Goal: Task Accomplishment & Management: Use online tool/utility

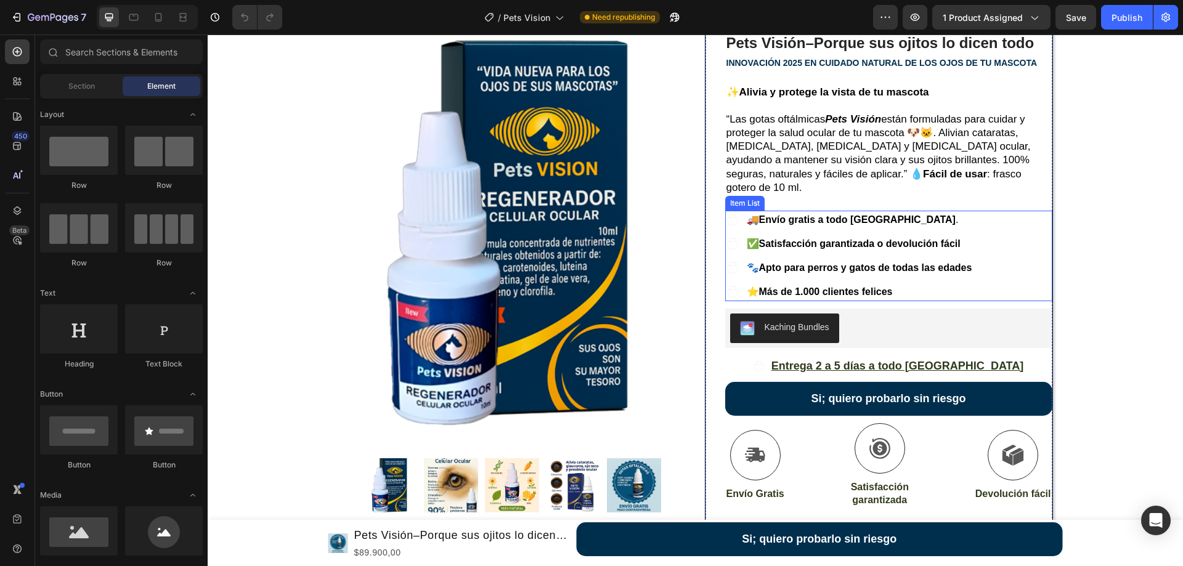
scroll to position [126, 0]
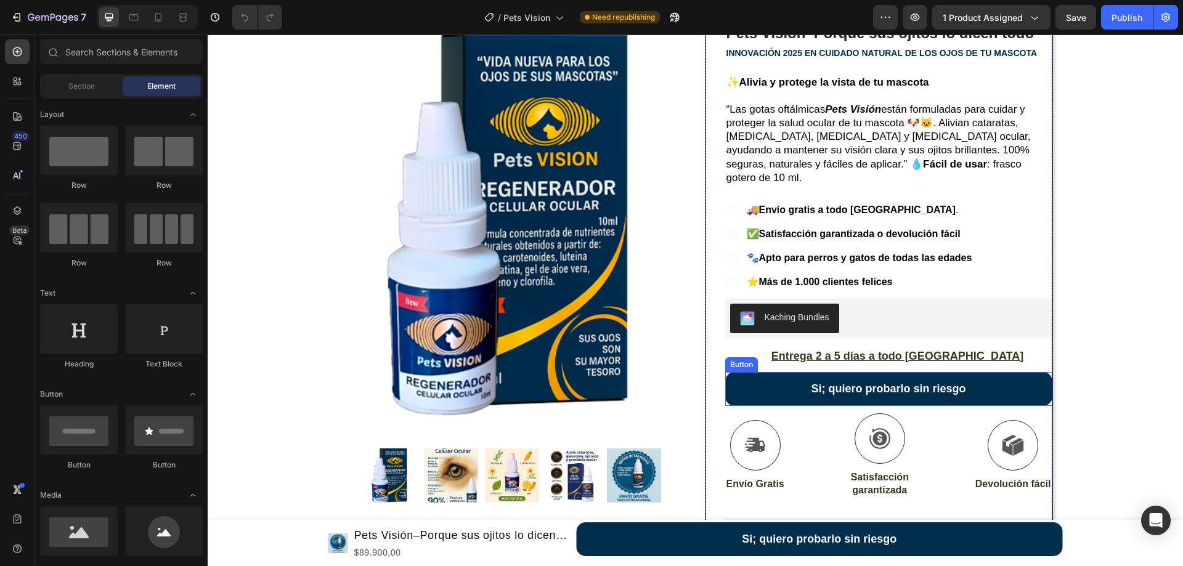
click at [740, 357] on div "Button" at bounding box center [741, 364] width 33 height 15
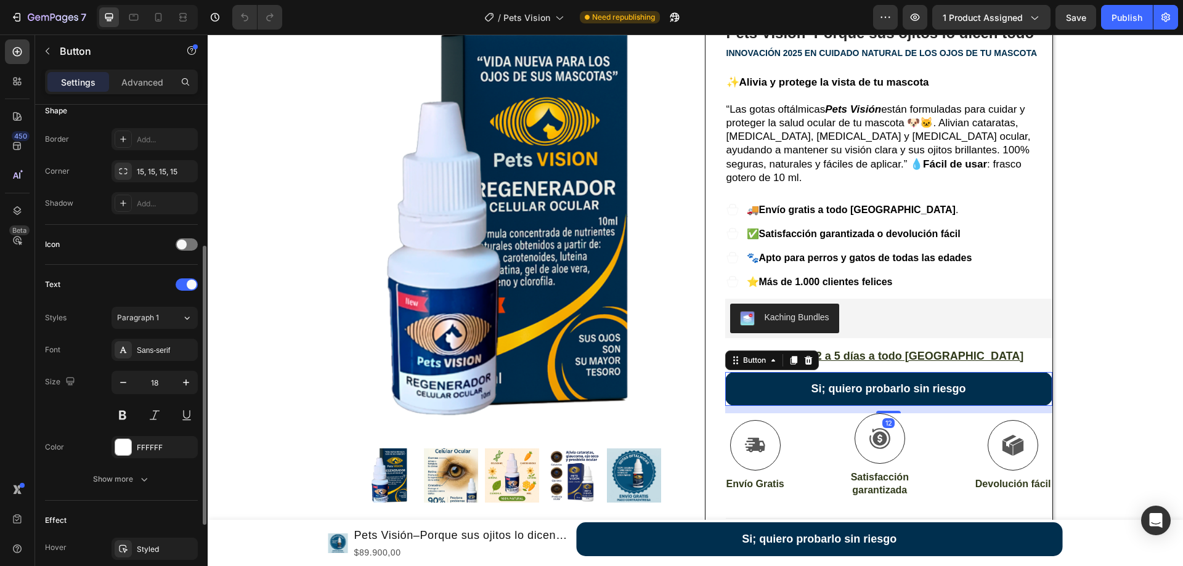
scroll to position [387, 0]
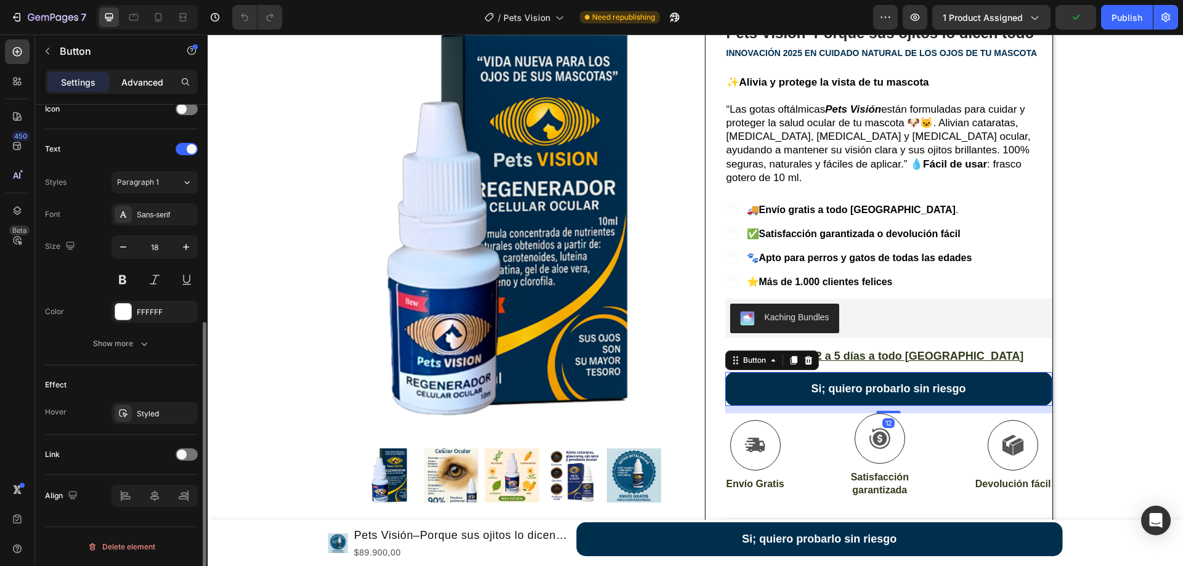
click at [120, 82] on div "Advanced" at bounding box center [143, 82] width 62 height 20
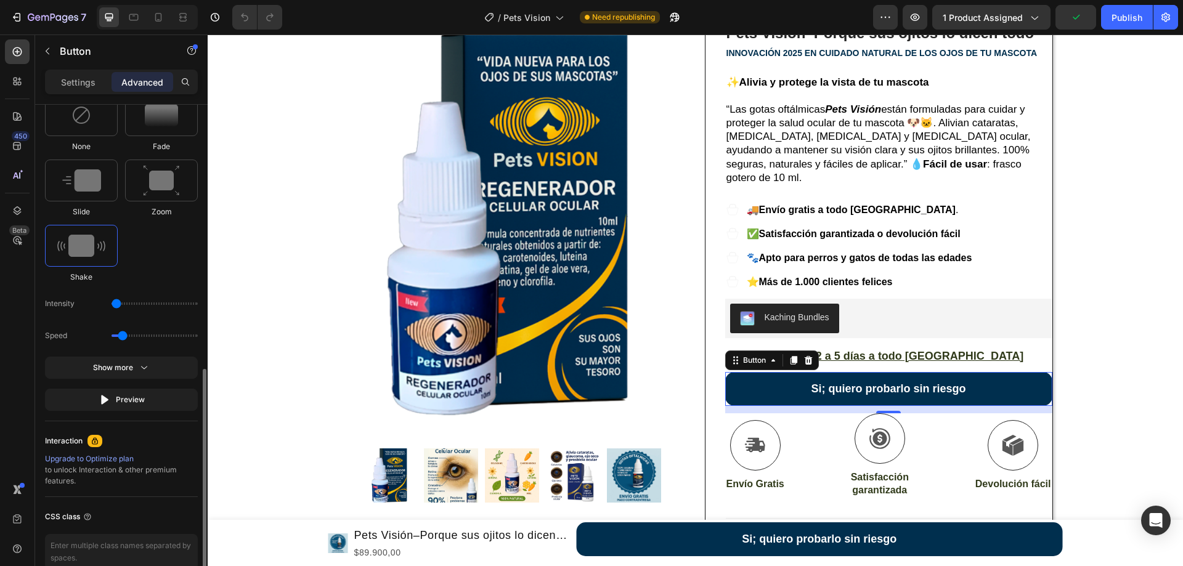
scroll to position [701, 0]
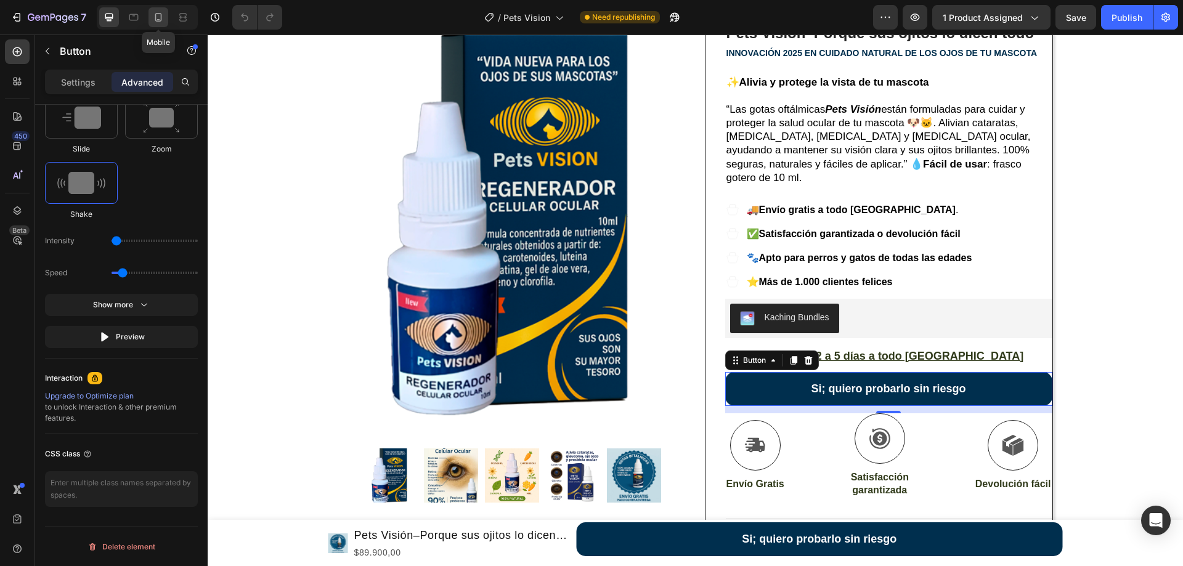
click at [163, 23] on icon at bounding box center [158, 17] width 12 height 12
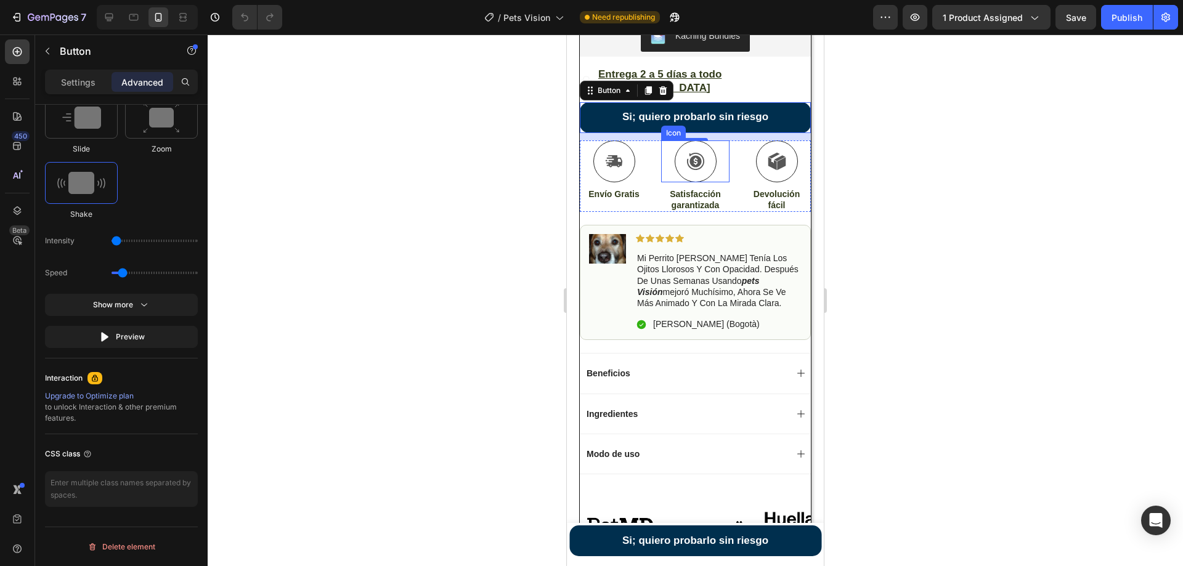
scroll to position [609, 0]
click at [137, 444] on div "CSS class" at bounding box center [121, 475] width 153 height 83
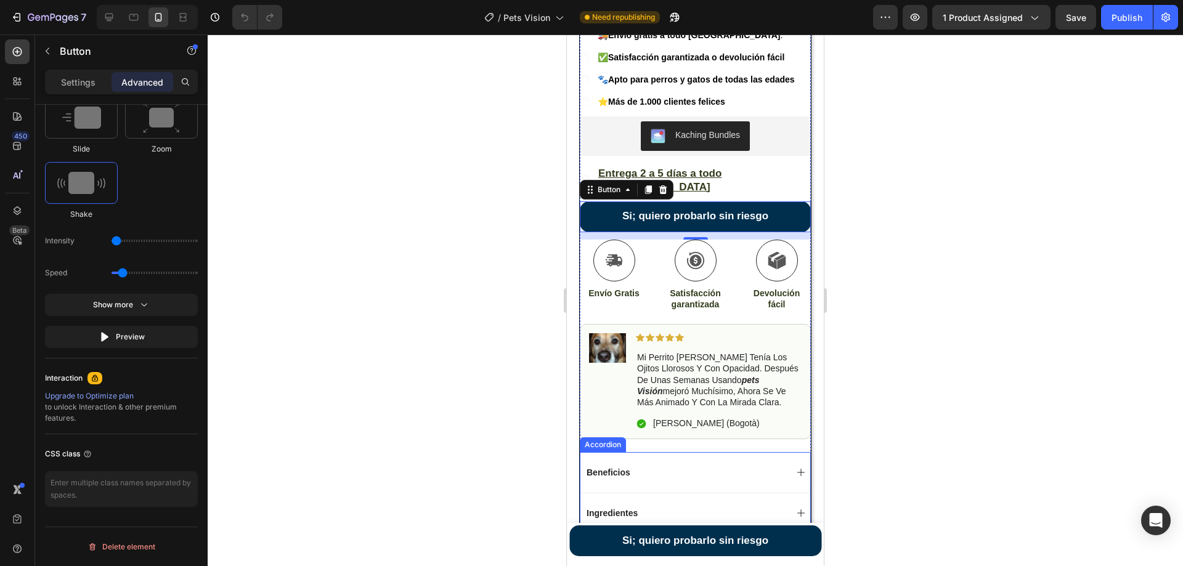
scroll to position [503, 0]
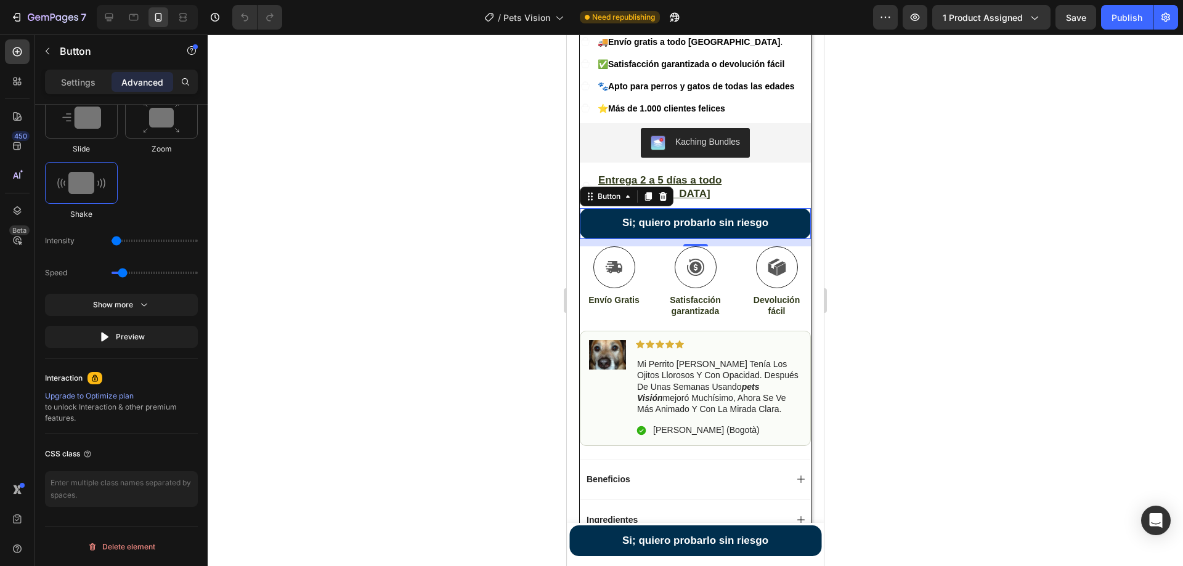
click at [497, 203] on div at bounding box center [695, 301] width 975 height 532
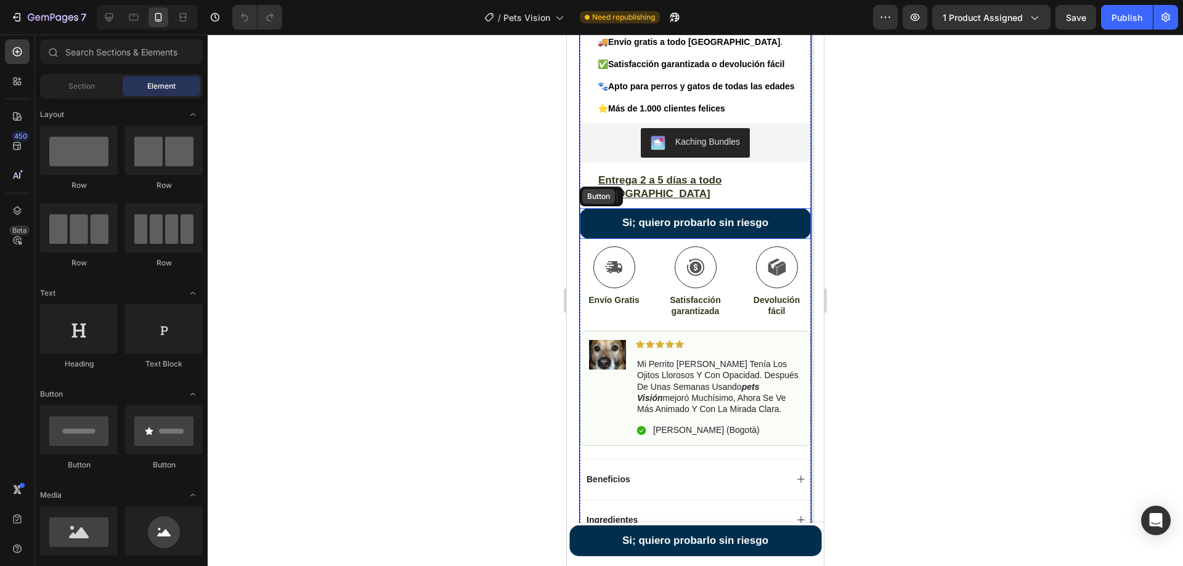
click at [594, 191] on div "Button" at bounding box center [599, 196] width 28 height 11
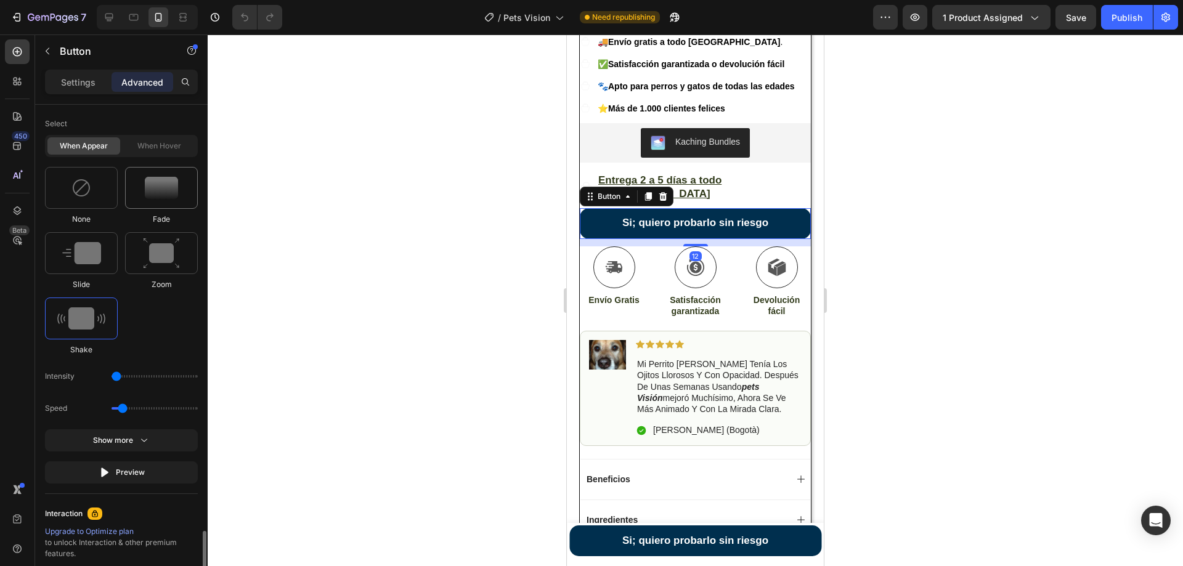
scroll to position [701, 0]
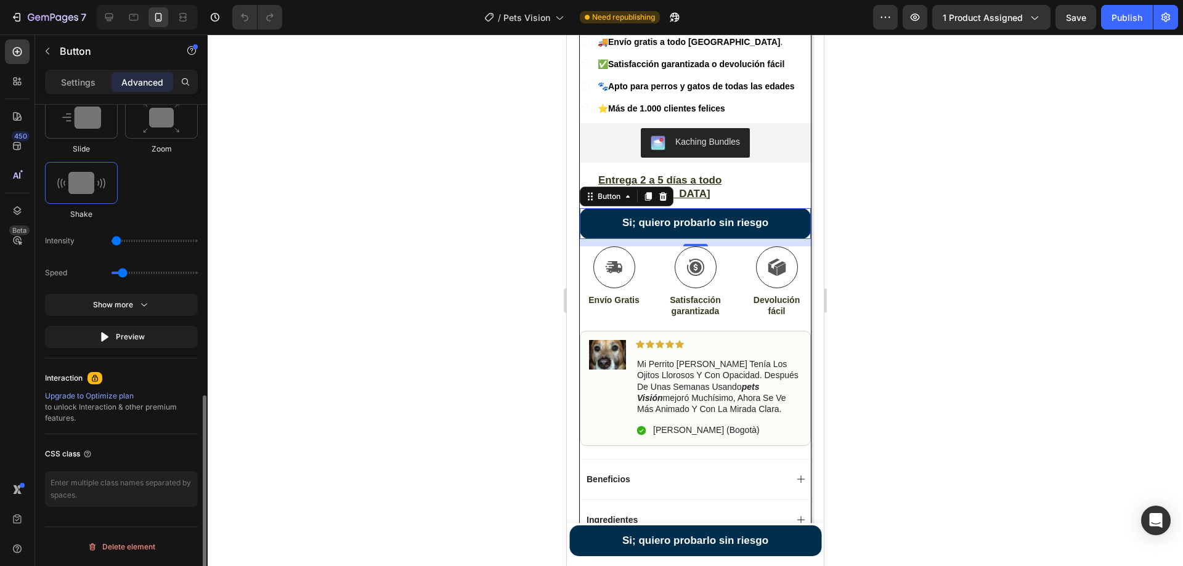
click at [138, 75] on div "Advanced" at bounding box center [143, 82] width 62 height 20
click at [583, 521] on div "Button" at bounding box center [586, 518] width 28 height 11
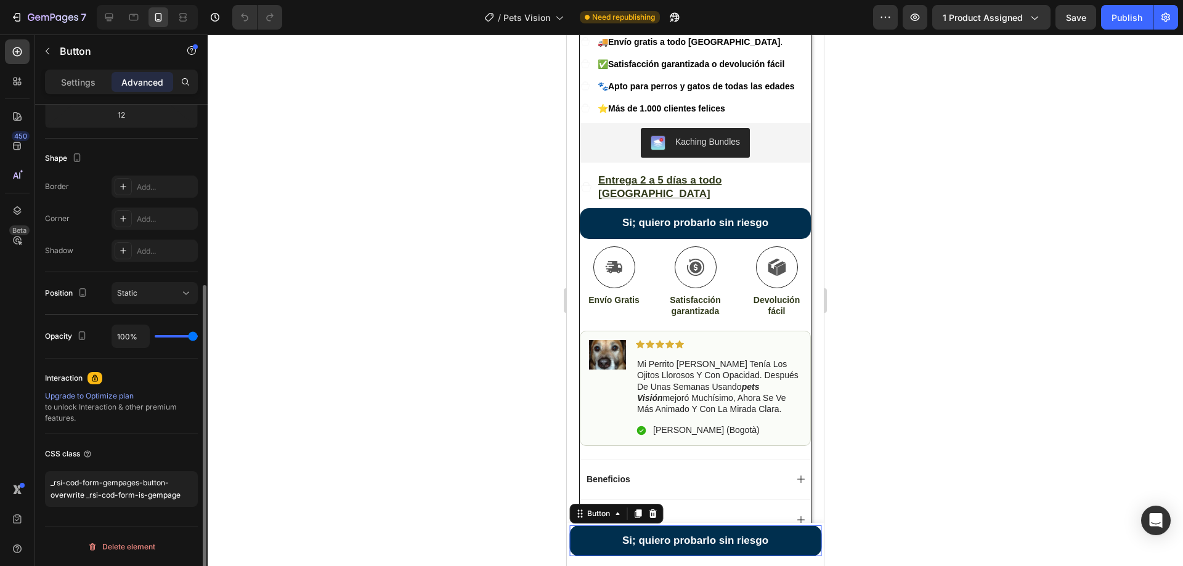
scroll to position [283, 0]
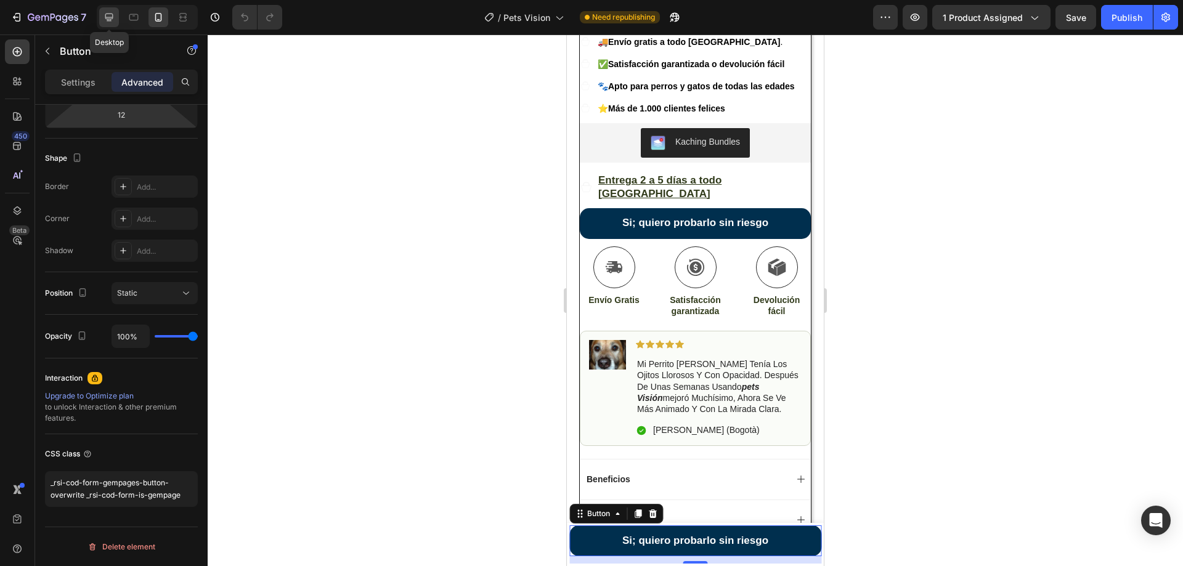
click at [103, 15] on div at bounding box center [109, 17] width 20 height 20
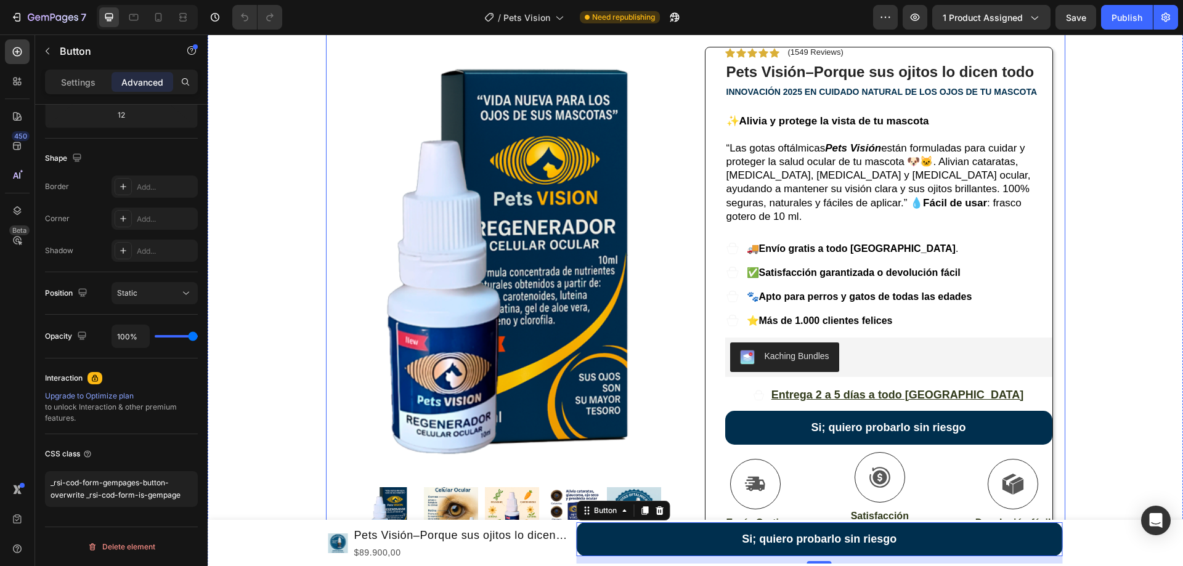
scroll to position [126, 0]
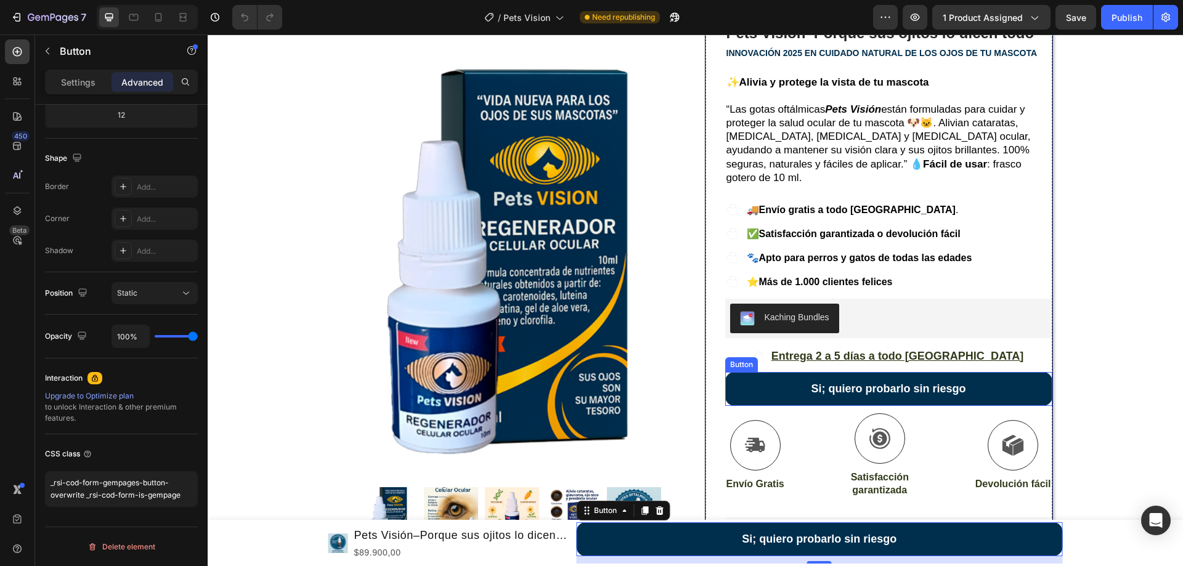
click at [738, 357] on div "Button" at bounding box center [741, 364] width 33 height 15
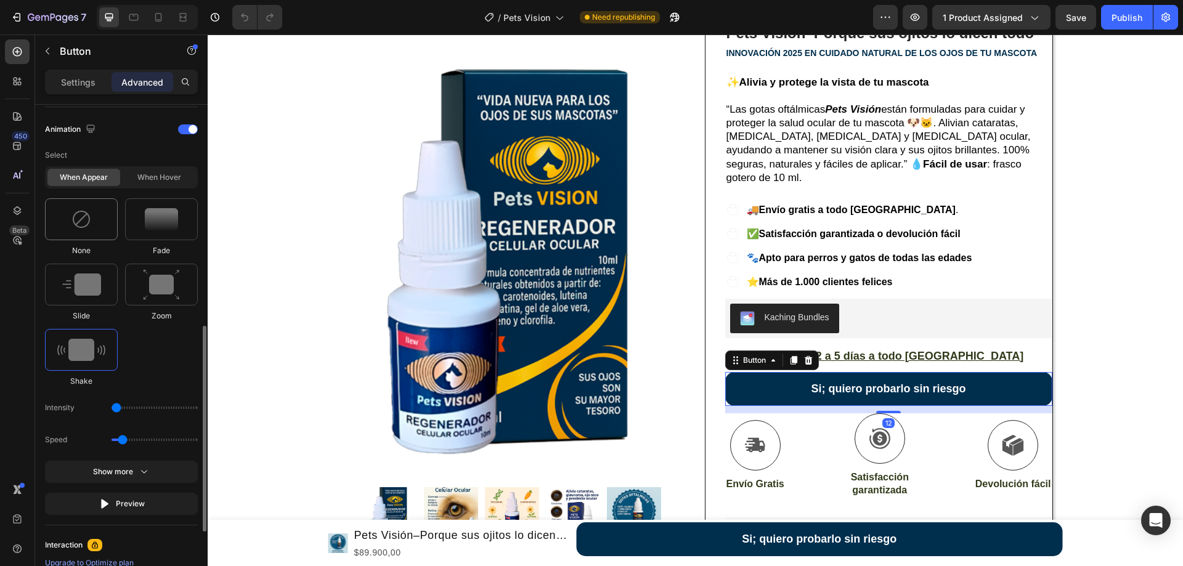
scroll to position [701, 0]
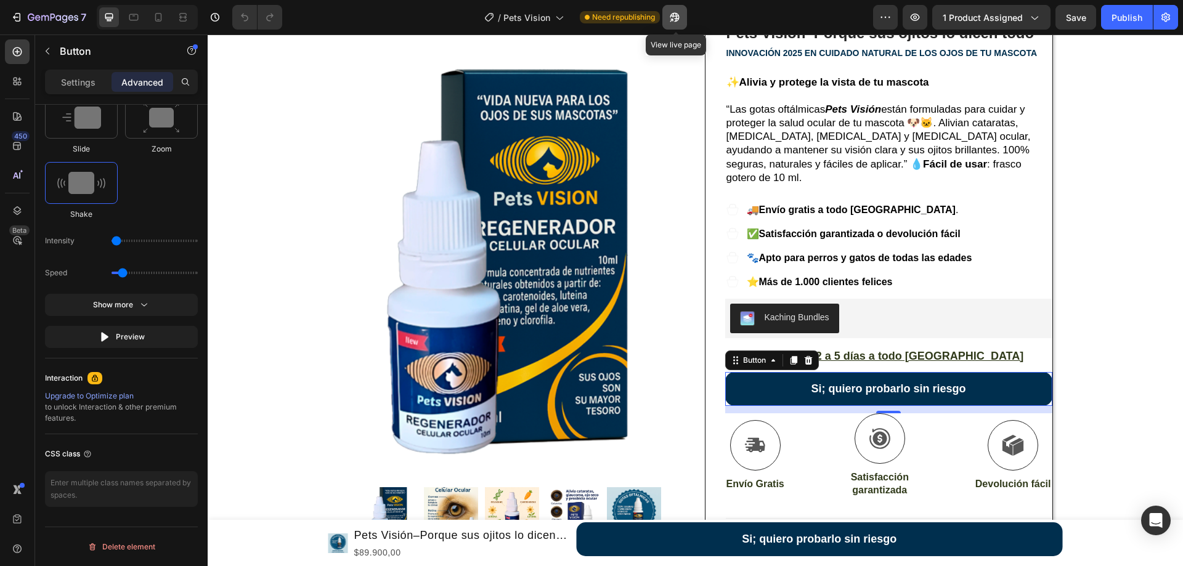
click at [680, 23] on icon "button" at bounding box center [675, 17] width 12 height 12
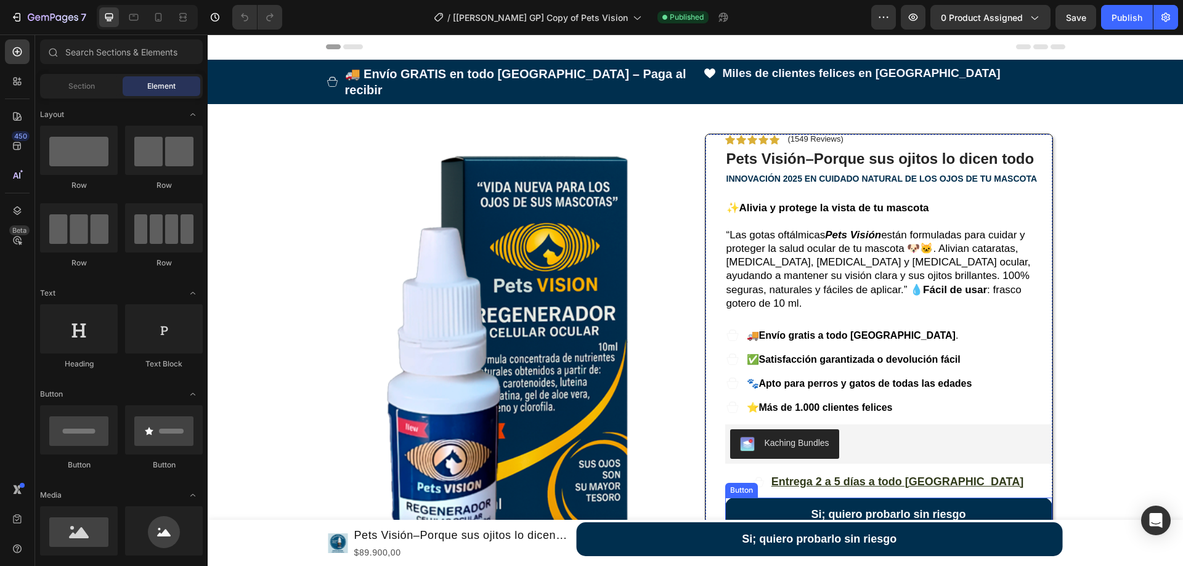
click at [739, 483] on div "Button" at bounding box center [741, 490] width 33 height 15
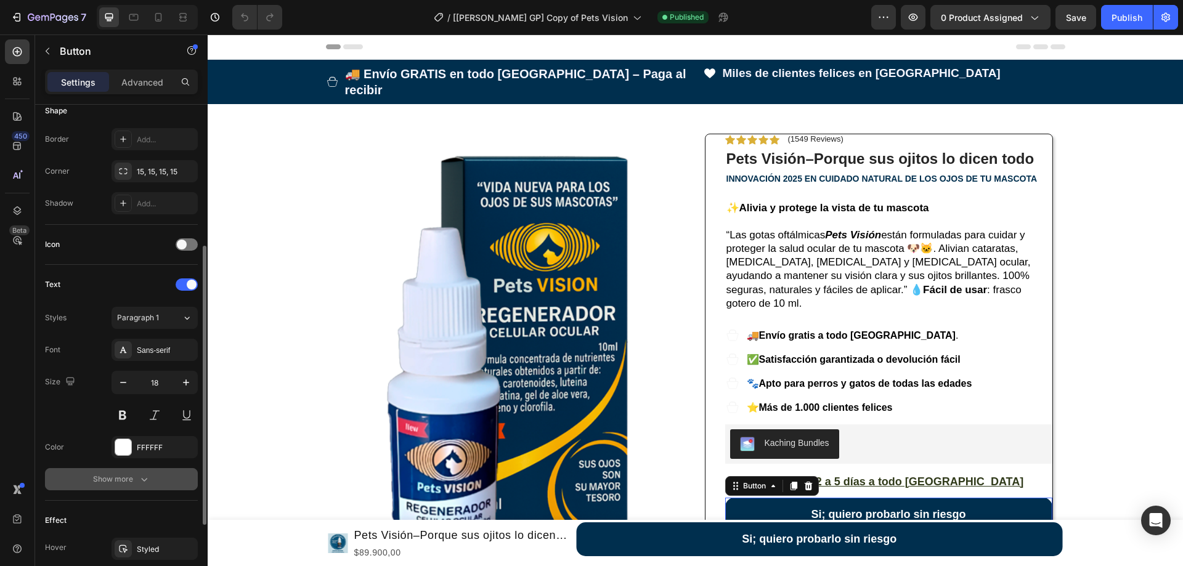
scroll to position [387, 0]
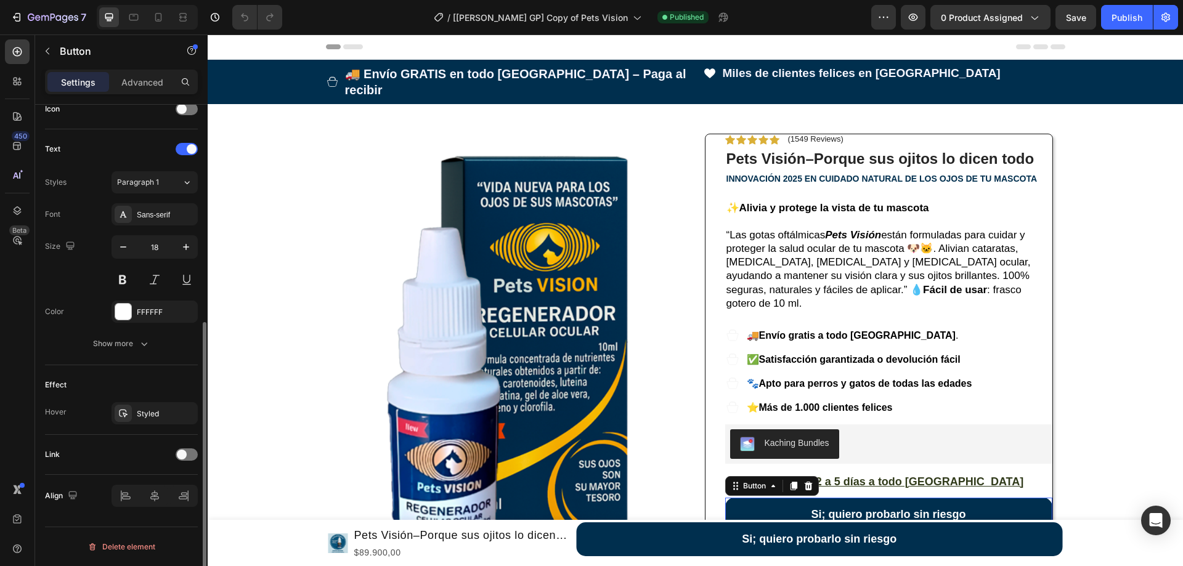
click at [128, 86] on p "Advanced" at bounding box center [142, 82] width 42 height 13
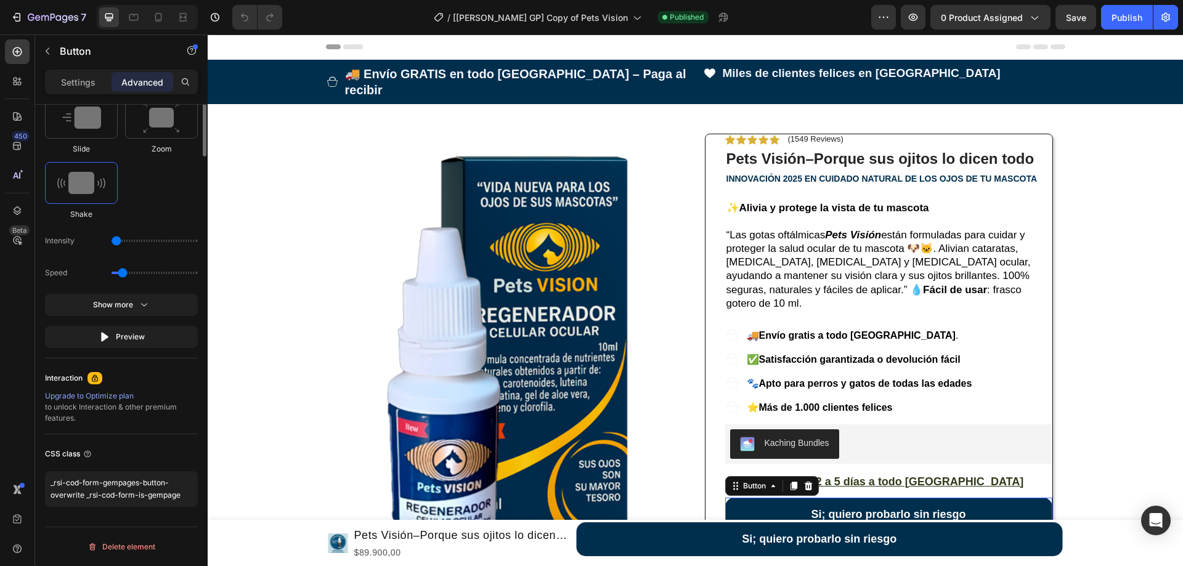
scroll to position [701, 0]
click at [880, 22] on icon "button" at bounding box center [883, 17] width 12 height 12
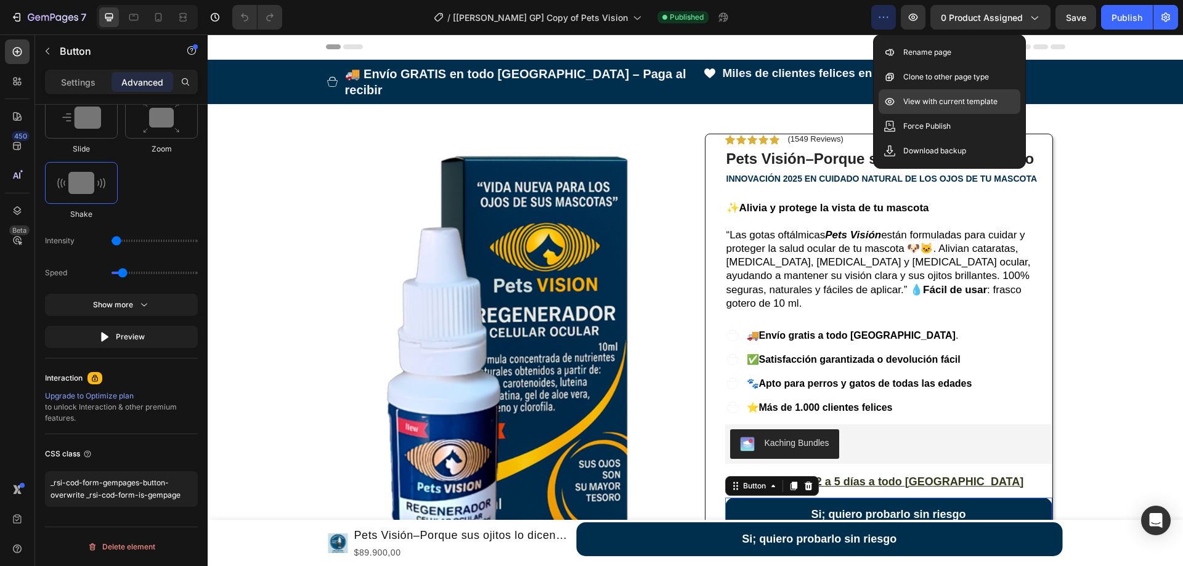
click at [911, 100] on p "View with current template" at bounding box center [950, 102] width 94 height 12
